Goal: Find contact information: Find contact information

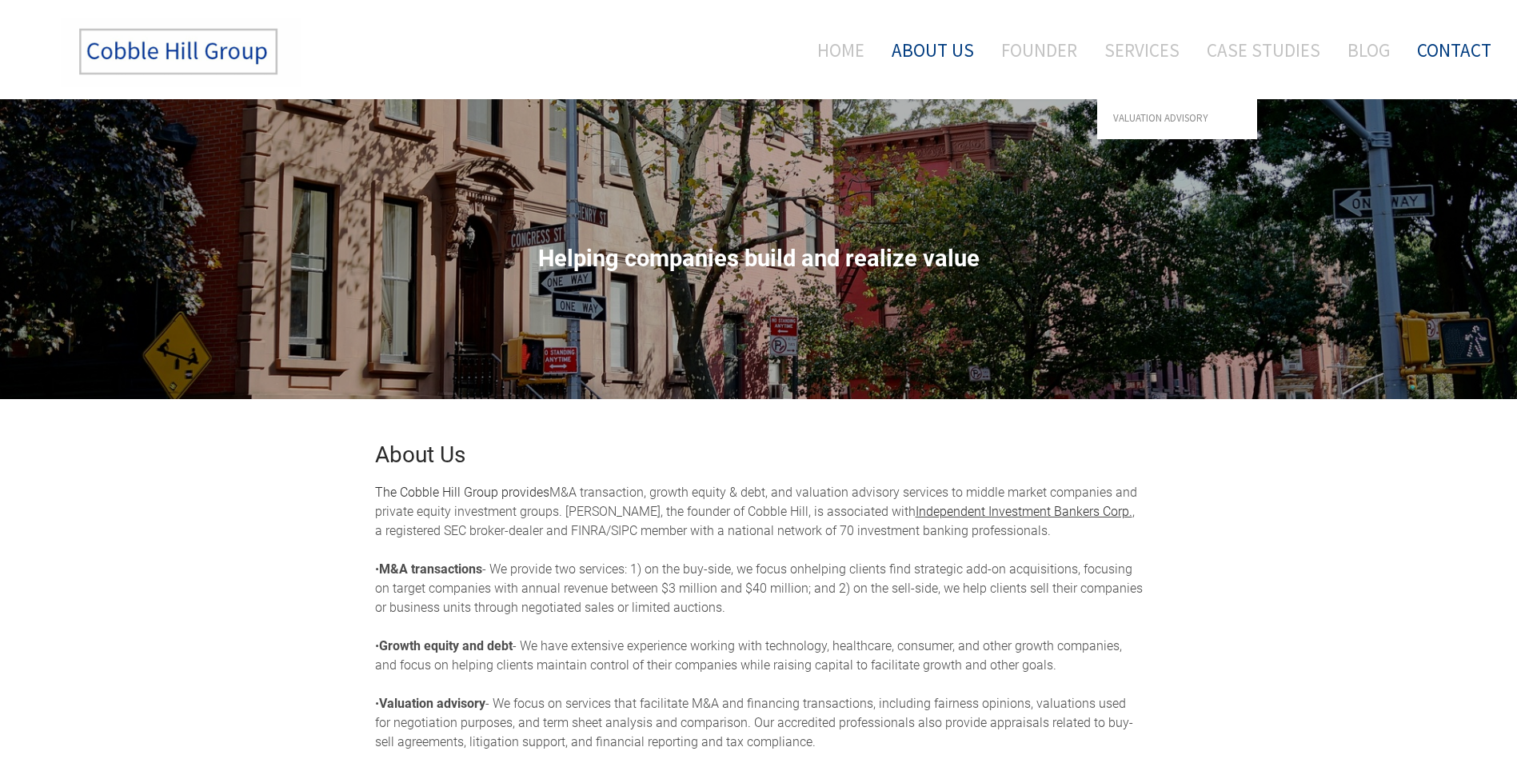
click at [1466, 57] on link "Contact" at bounding box center [1448, 50] width 86 height 66
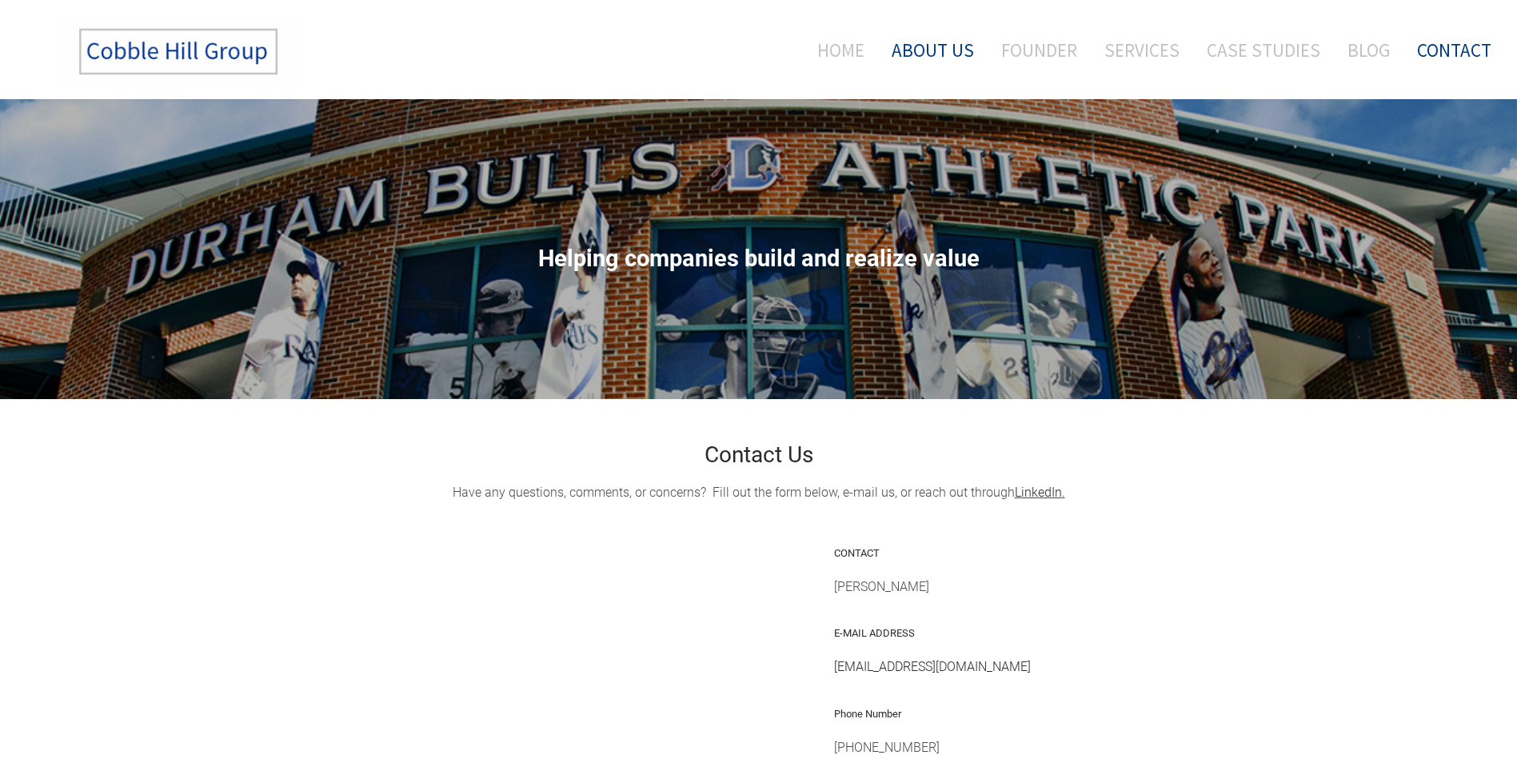
click at [960, 54] on link "About Us" at bounding box center [932, 50] width 106 height 66
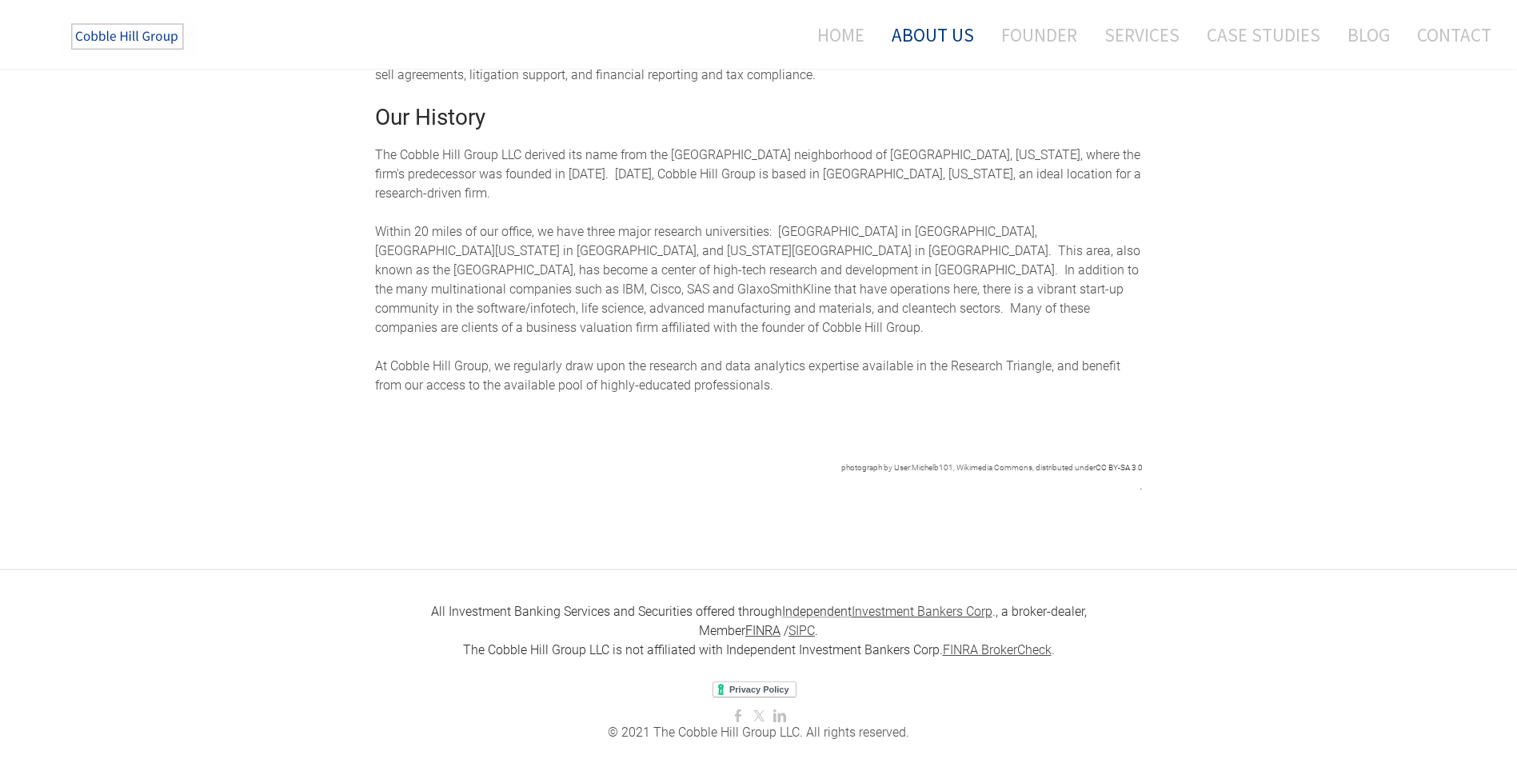
scroll to position [680, 0]
